Goal: Transaction & Acquisition: Book appointment/travel/reservation

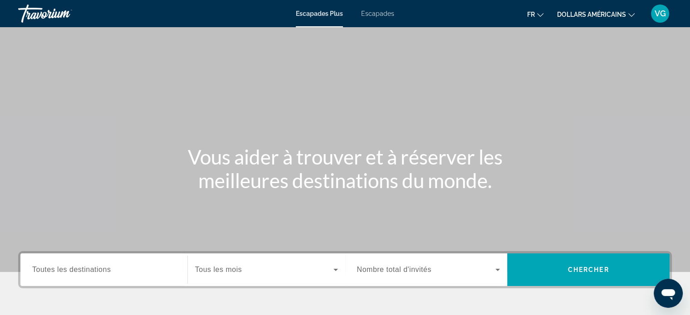
click at [377, 15] on font "Escapades" at bounding box center [377, 13] width 33 height 7
click at [139, 273] on input "Destination Toutes les destinations" at bounding box center [103, 270] width 143 height 11
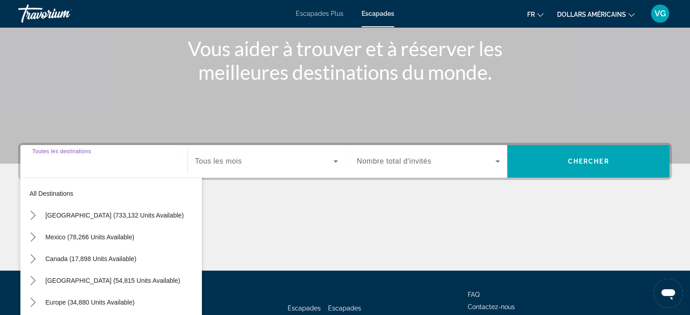
scroll to position [175, 0]
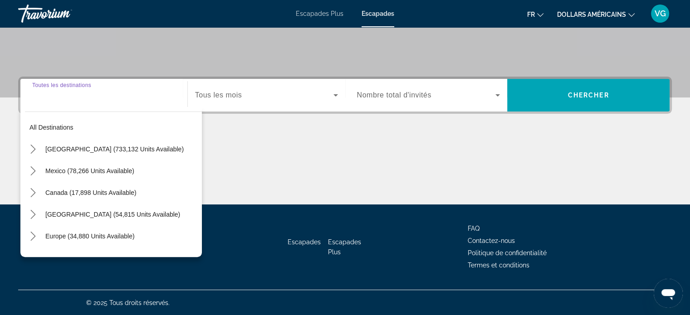
click at [142, 95] on input "Destination Toutes les destinations" at bounding box center [103, 95] width 143 height 11
click at [234, 95] on span "Tous les mois" at bounding box center [218, 95] width 47 height 8
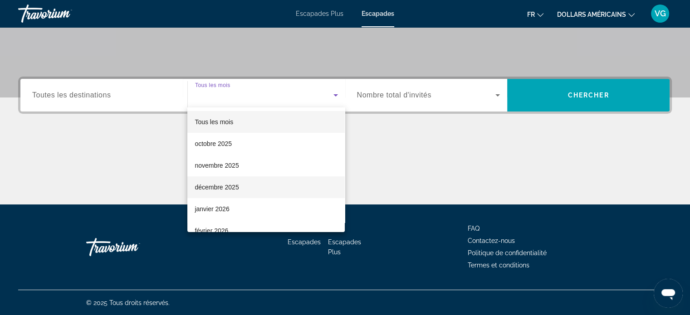
click at [238, 188] on font "décembre 2025" at bounding box center [216, 187] width 44 height 7
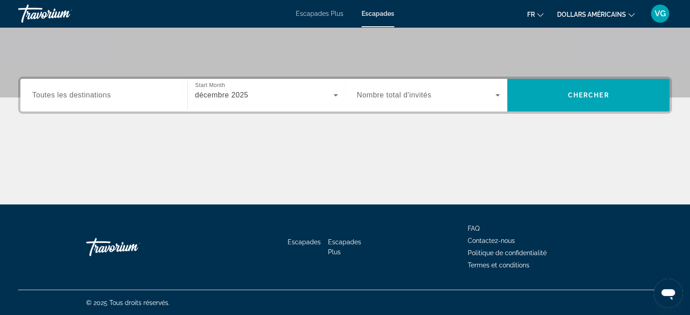
click at [388, 105] on div "Search widget" at bounding box center [428, 95] width 143 height 25
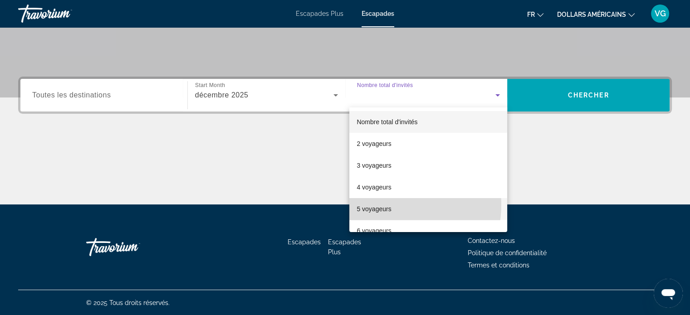
click at [381, 204] on span "5 voyageurs" at bounding box center [373, 209] width 34 height 11
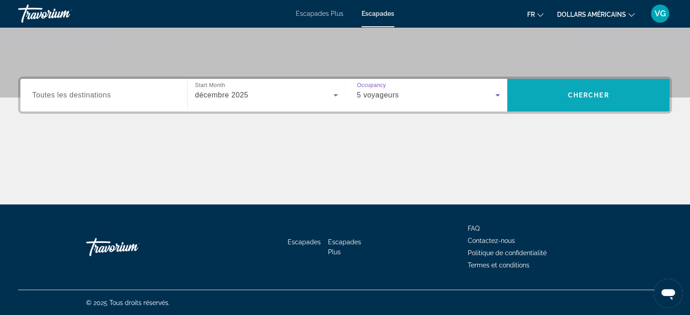
click at [572, 95] on span "Chercher" at bounding box center [588, 95] width 41 height 7
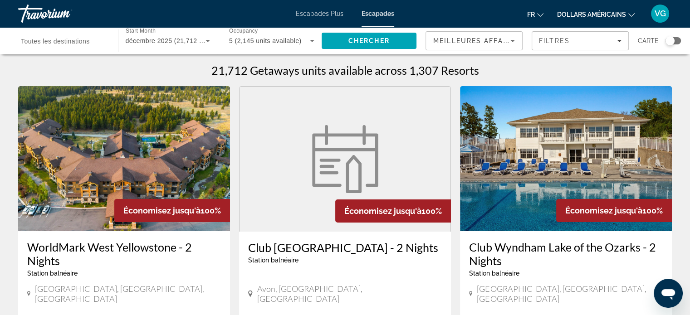
click at [504, 36] on div "Meilleures affaires" at bounding box center [471, 40] width 77 height 11
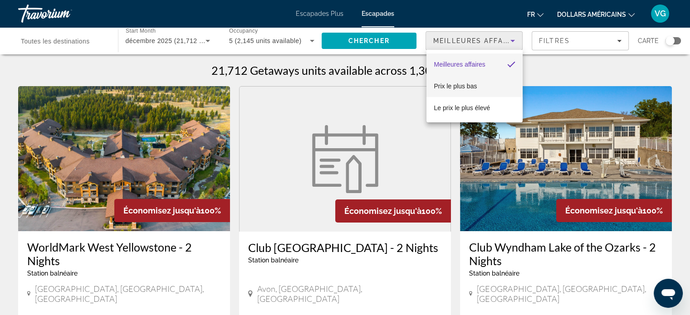
click at [481, 88] on mat-option "Prix ​​​​le plus bas" at bounding box center [474, 86] width 96 height 22
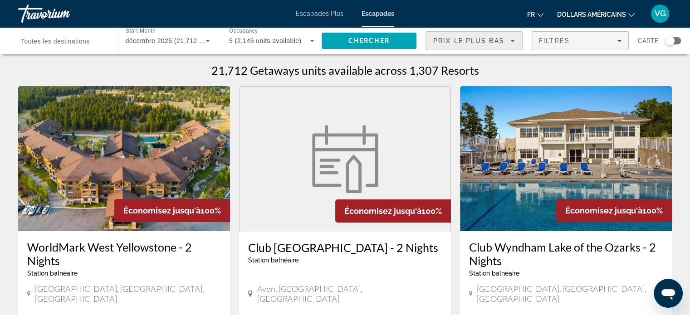
click at [602, 45] on span "Filters" at bounding box center [580, 41] width 96 height 22
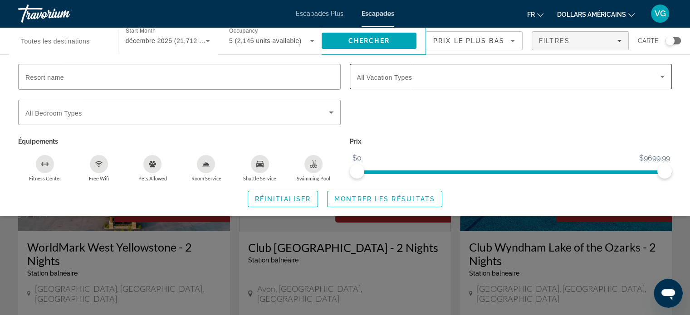
click at [412, 73] on span "Search widget" at bounding box center [508, 76] width 303 height 11
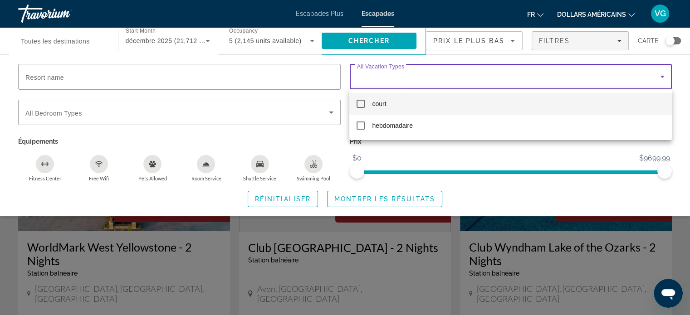
click at [371, 76] on div at bounding box center [345, 157] width 690 height 315
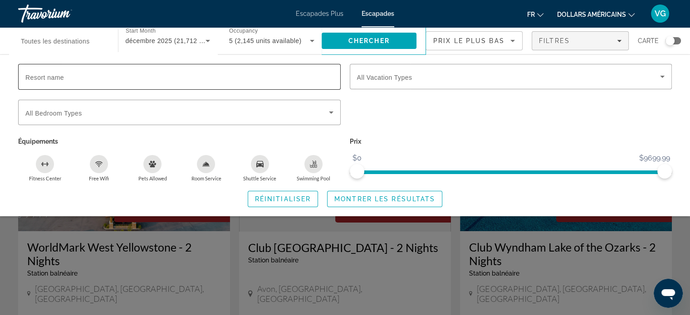
click at [268, 84] on div "Search widget" at bounding box center [179, 77] width 308 height 26
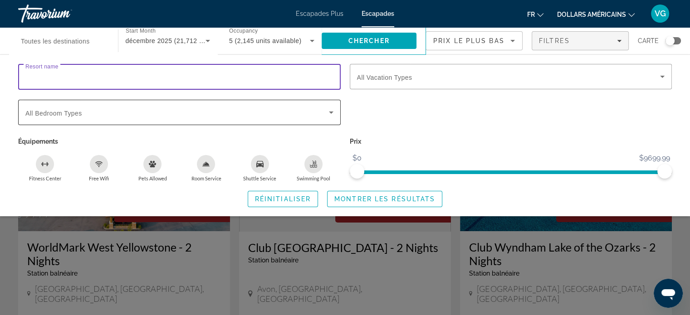
click at [276, 120] on div "Search widget" at bounding box center [179, 112] width 308 height 25
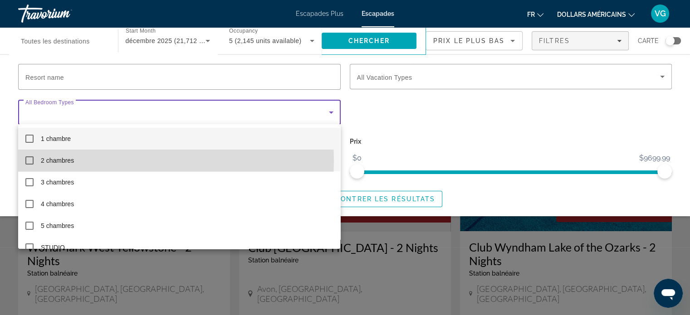
click at [31, 160] on mat-pseudo-checkbox at bounding box center [29, 160] width 8 height 8
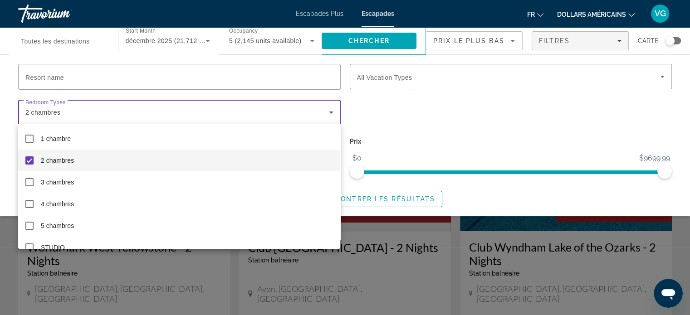
click at [387, 107] on div at bounding box center [345, 157] width 690 height 315
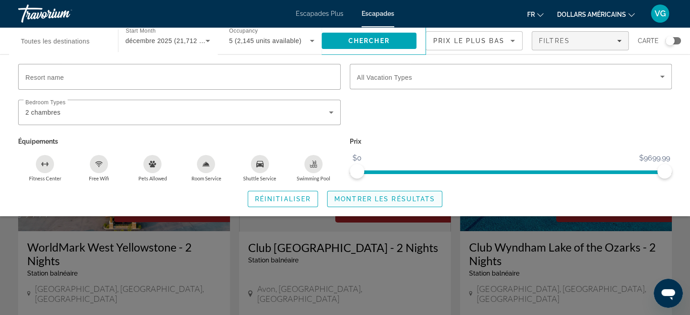
click at [360, 197] on span "Montrer les résultats" at bounding box center [384, 198] width 101 height 7
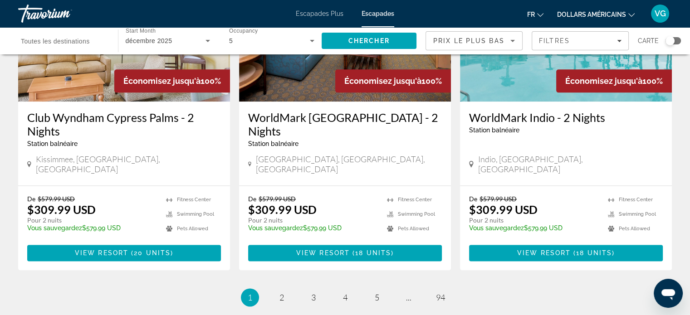
scroll to position [1205, 0]
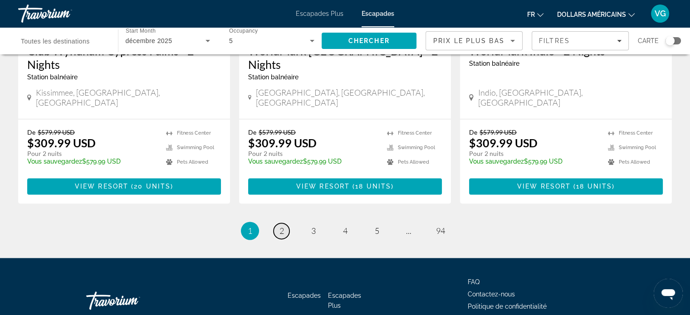
click at [283, 226] on span "2" at bounding box center [281, 231] width 5 height 10
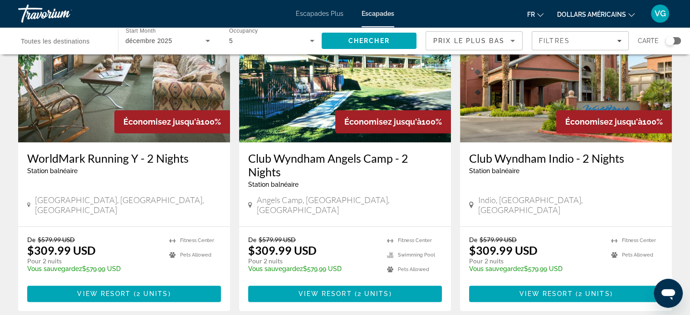
scroll to position [1192, 0]
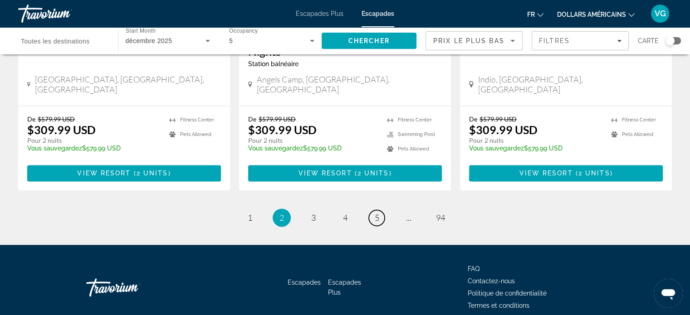
click at [379, 210] on link "page 5" at bounding box center [377, 218] width 16 height 16
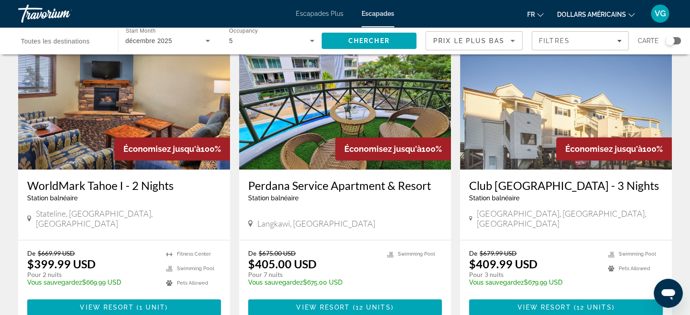
scroll to position [1192, 0]
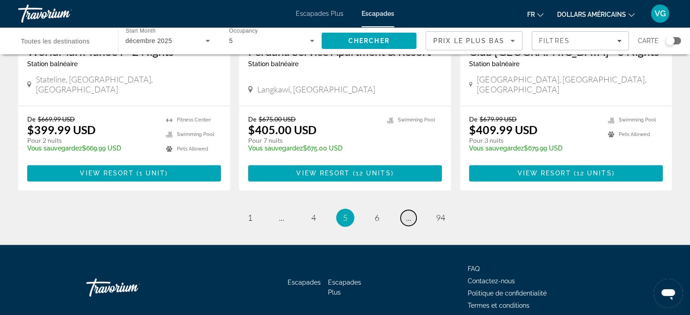
click at [414, 210] on link "page ..." at bounding box center [408, 218] width 16 height 16
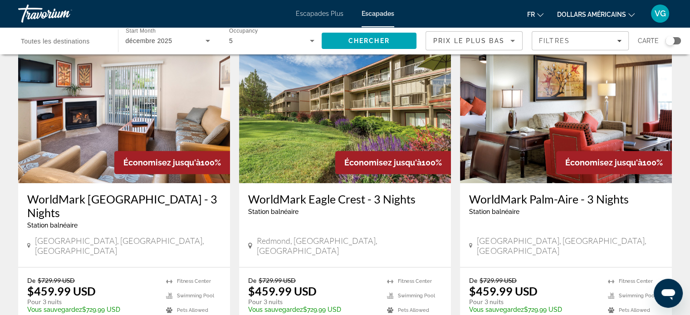
scroll to position [1133, 0]
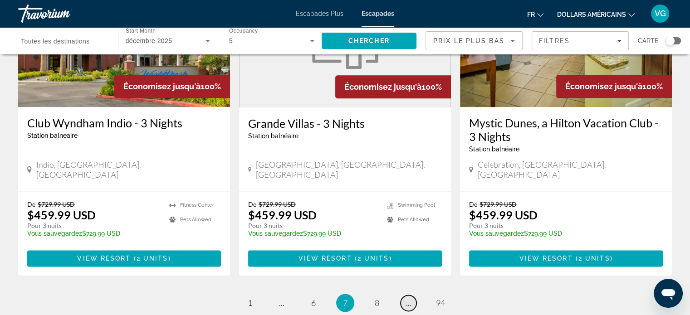
click at [413, 295] on link "page ..." at bounding box center [408, 303] width 16 height 16
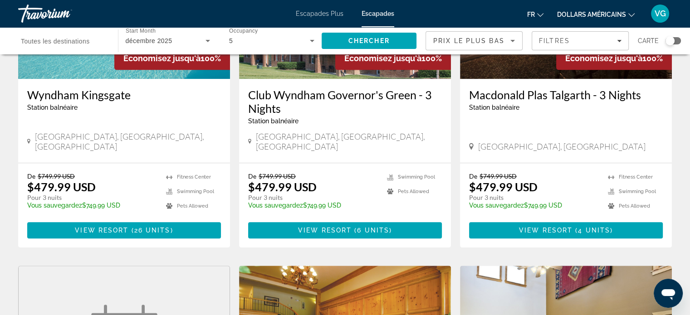
scroll to position [1192, 0]
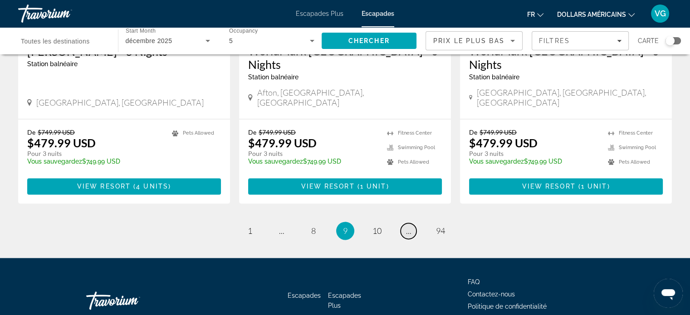
click at [404, 223] on link "page ..." at bounding box center [408, 231] width 16 height 16
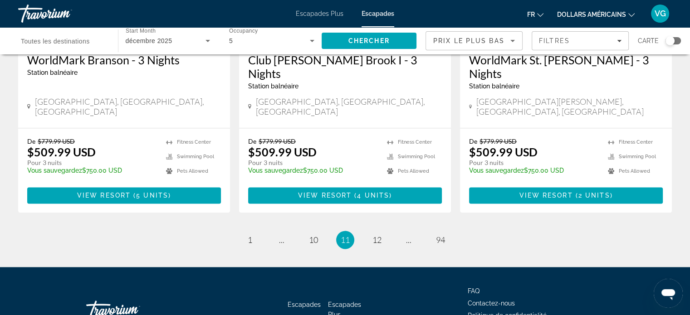
scroll to position [1178, 0]
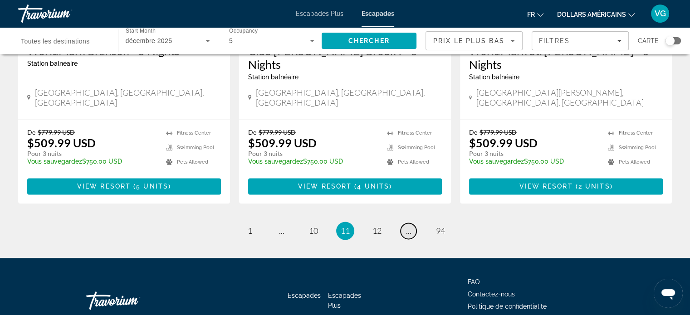
click at [415, 223] on link "page ..." at bounding box center [408, 231] width 16 height 16
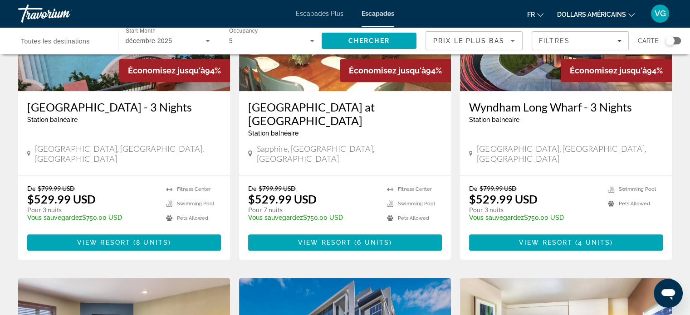
scroll to position [861, 0]
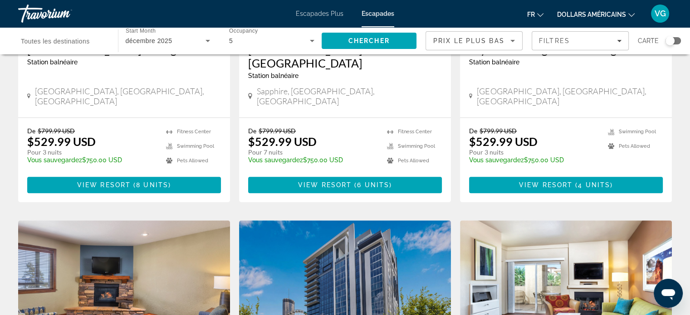
click at [56, 42] on span "Toutes les destinations" at bounding box center [55, 41] width 69 height 7
click at [56, 42] on input "Destination Toutes les destinations" at bounding box center [63, 41] width 85 height 11
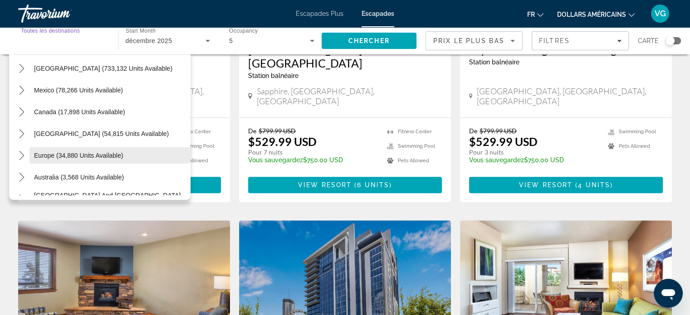
scroll to position [11, 0]
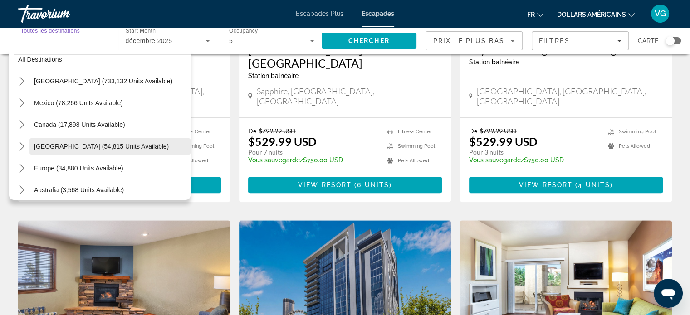
click at [93, 143] on span "[GEOGRAPHIC_DATA] (54,815 units available)" at bounding box center [101, 146] width 135 height 7
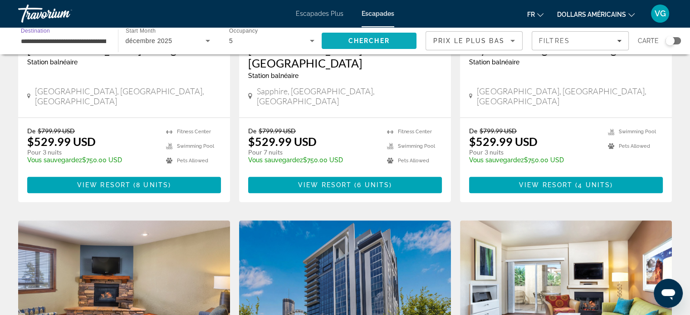
click at [368, 41] on span "Chercher" at bounding box center [368, 40] width 41 height 7
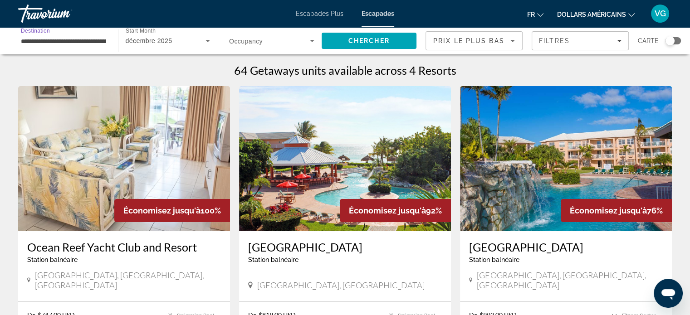
click at [67, 42] on input "**********" at bounding box center [63, 41] width 85 height 11
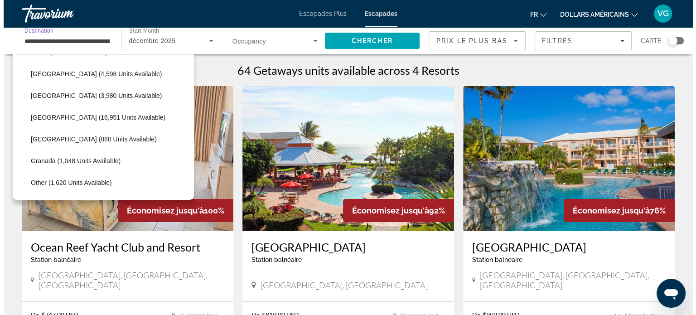
scroll to position [136, 0]
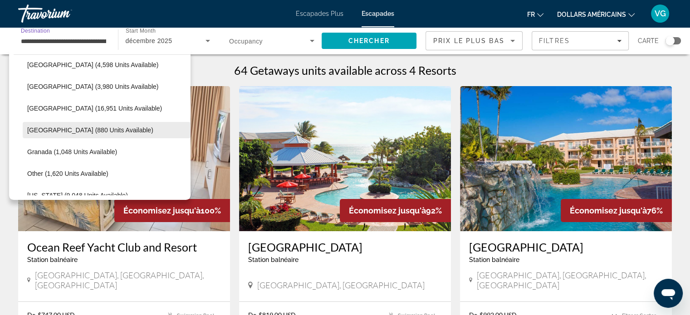
click at [102, 133] on span "[GEOGRAPHIC_DATA] (880 units available)" at bounding box center [90, 129] width 126 height 7
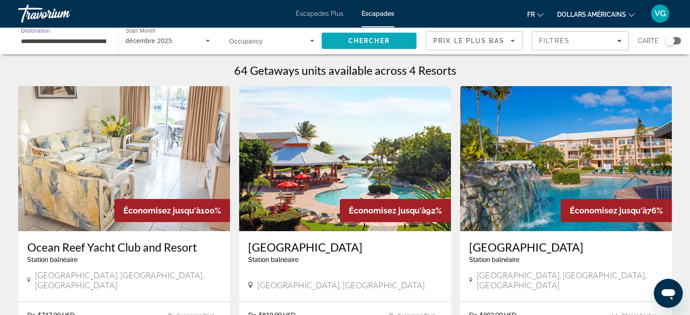
click at [388, 47] on span "Search" at bounding box center [368, 41] width 95 height 22
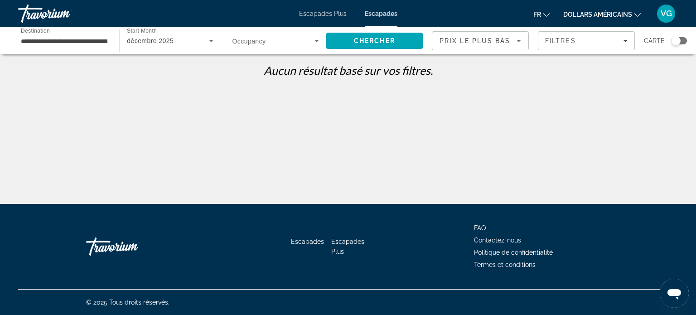
click at [83, 46] on div "**********" at bounding box center [64, 41] width 87 height 26
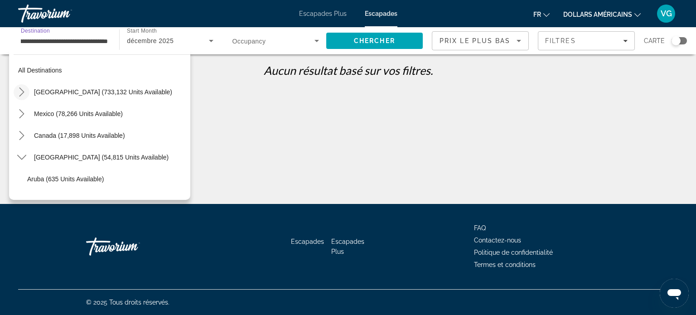
click at [24, 96] on icon "Toggle United States (733,132 units available) submenu" at bounding box center [21, 91] width 9 height 9
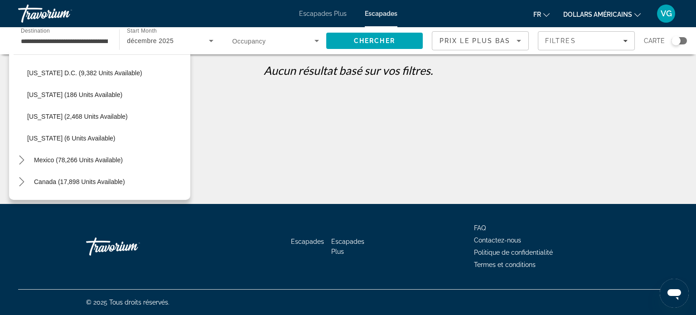
scroll to position [978, 0]
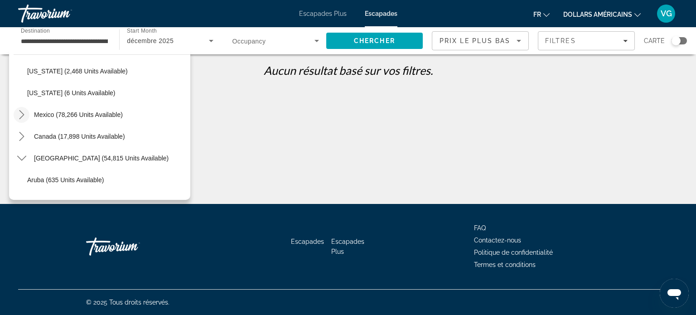
click at [20, 115] on icon "Toggle Mexico (78,266 units available) submenu" at bounding box center [21, 114] width 9 height 9
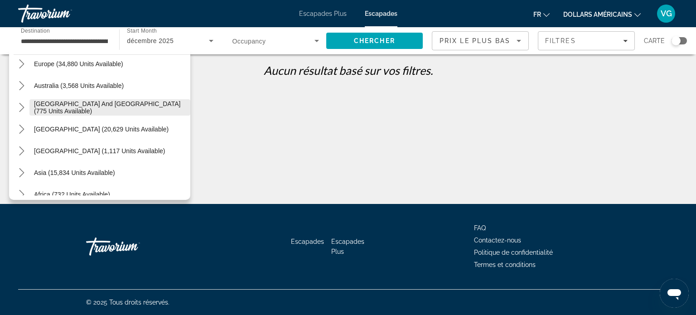
scroll to position [1648, 0]
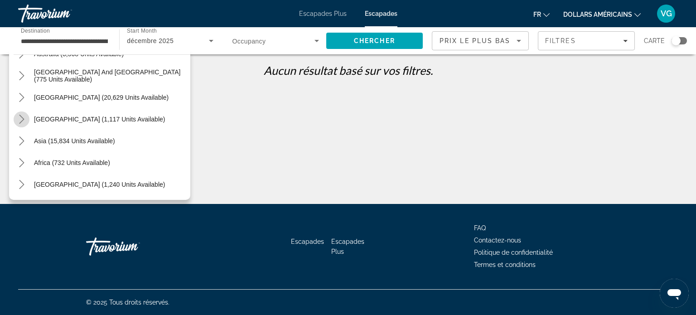
click at [22, 117] on icon "Toggle Central America (1,117 units available) submenu" at bounding box center [21, 119] width 9 height 9
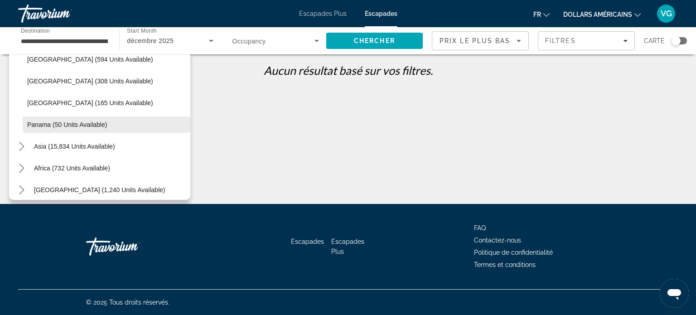
scroll to position [1735, 0]
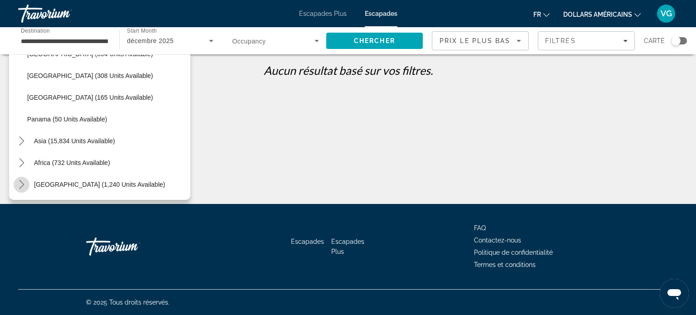
click at [24, 180] on icon "Toggle Middle East (1,240 units available) submenu" at bounding box center [21, 184] width 9 height 9
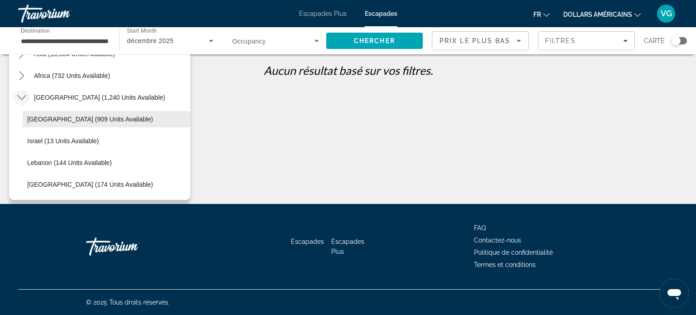
click at [122, 113] on span "Select destination: Egypt (909 units available)" at bounding box center [107, 119] width 168 height 22
type input "**********"
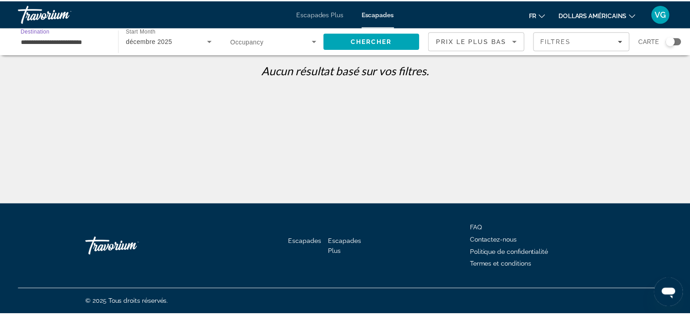
scroll to position [0, 0]
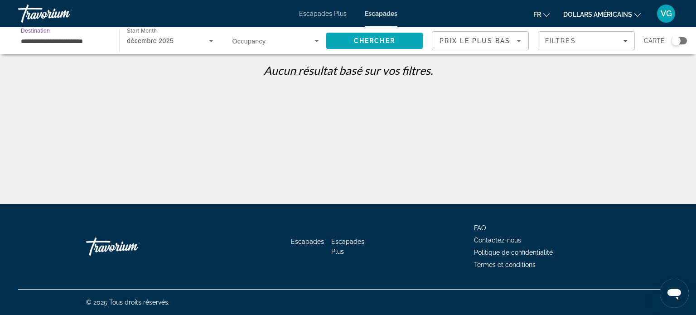
click at [381, 46] on span "Search" at bounding box center [374, 41] width 97 height 22
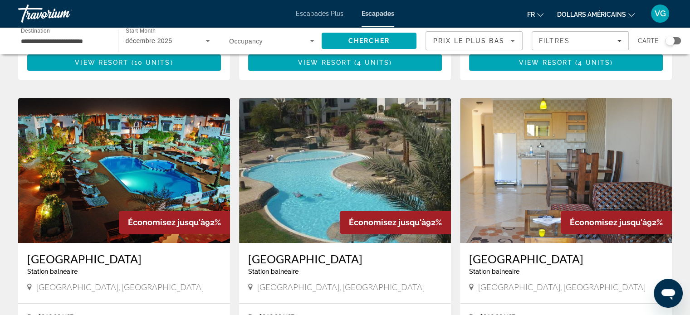
scroll to position [272, 0]
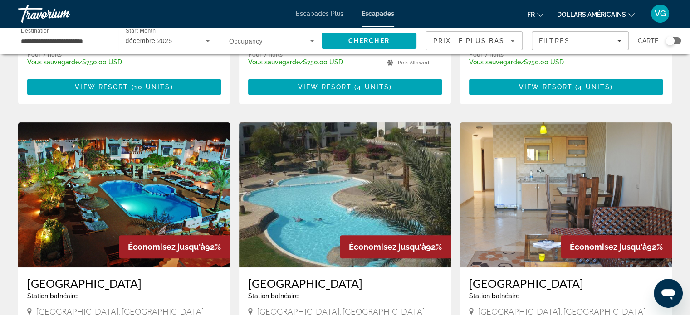
click at [137, 200] on img "Contenu principal" at bounding box center [124, 194] width 212 height 145
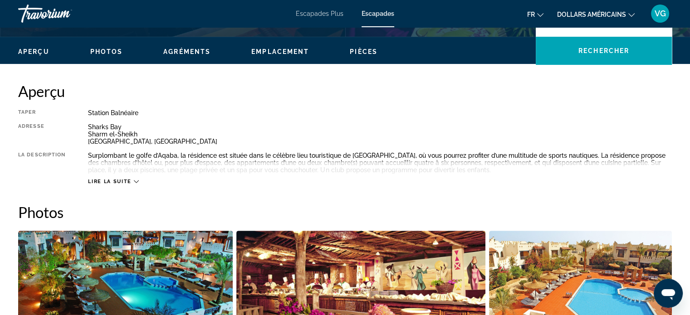
scroll to position [317, 0]
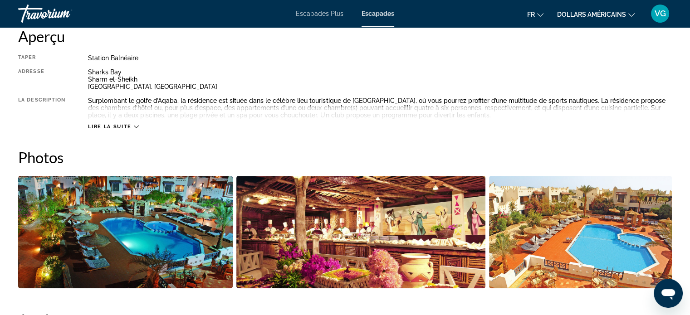
click at [125, 126] on span "Lire la suite" at bounding box center [109, 127] width 43 height 6
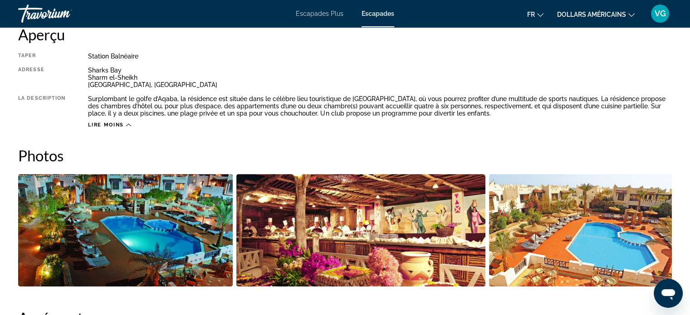
scroll to position [227, 0]
